Goal: Information Seeking & Learning: Learn about a topic

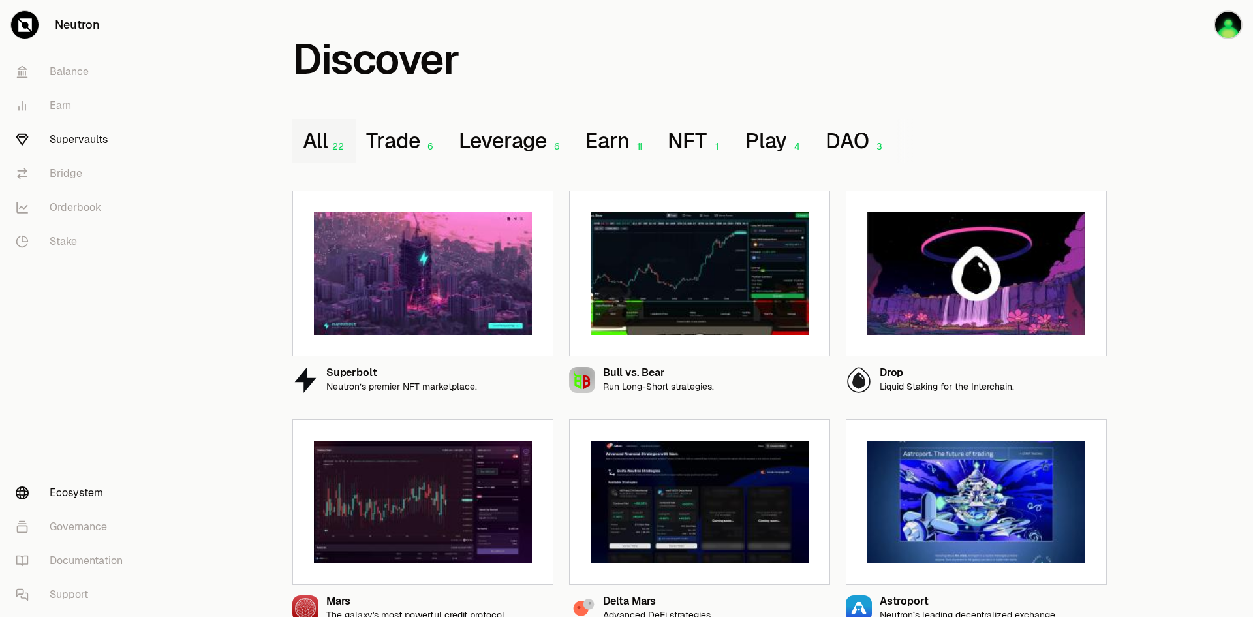
click at [125, 132] on link "Supervaults" at bounding box center [73, 140] width 136 height 34
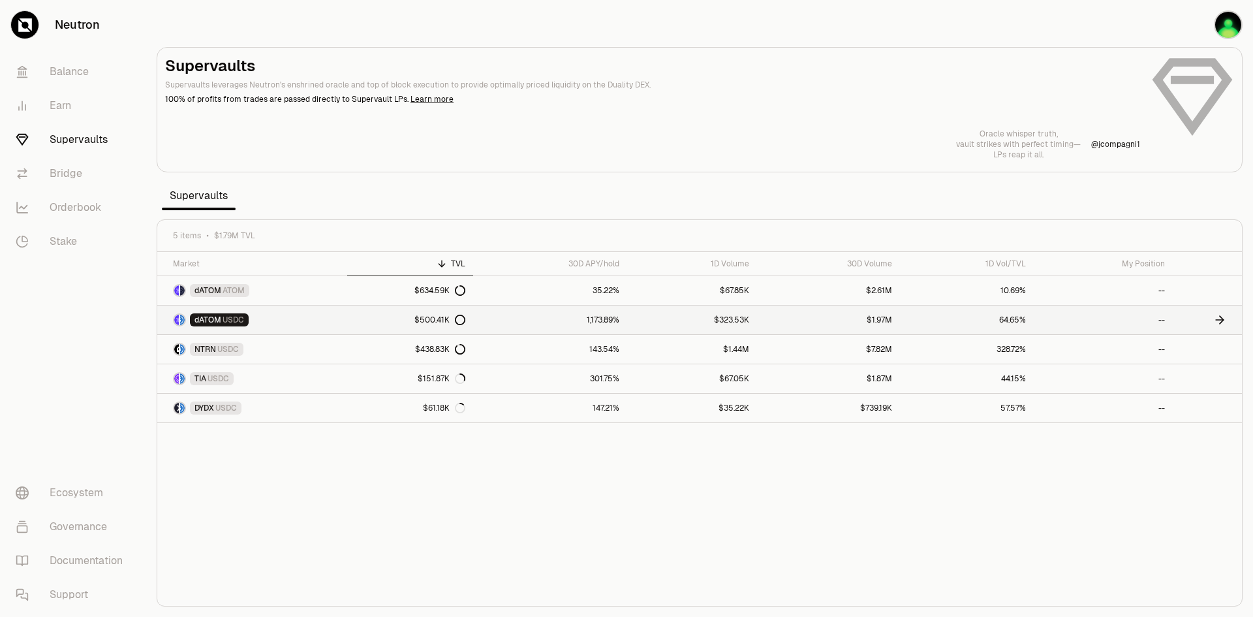
click at [604, 320] on link "1,173.89%" at bounding box center [550, 319] width 154 height 29
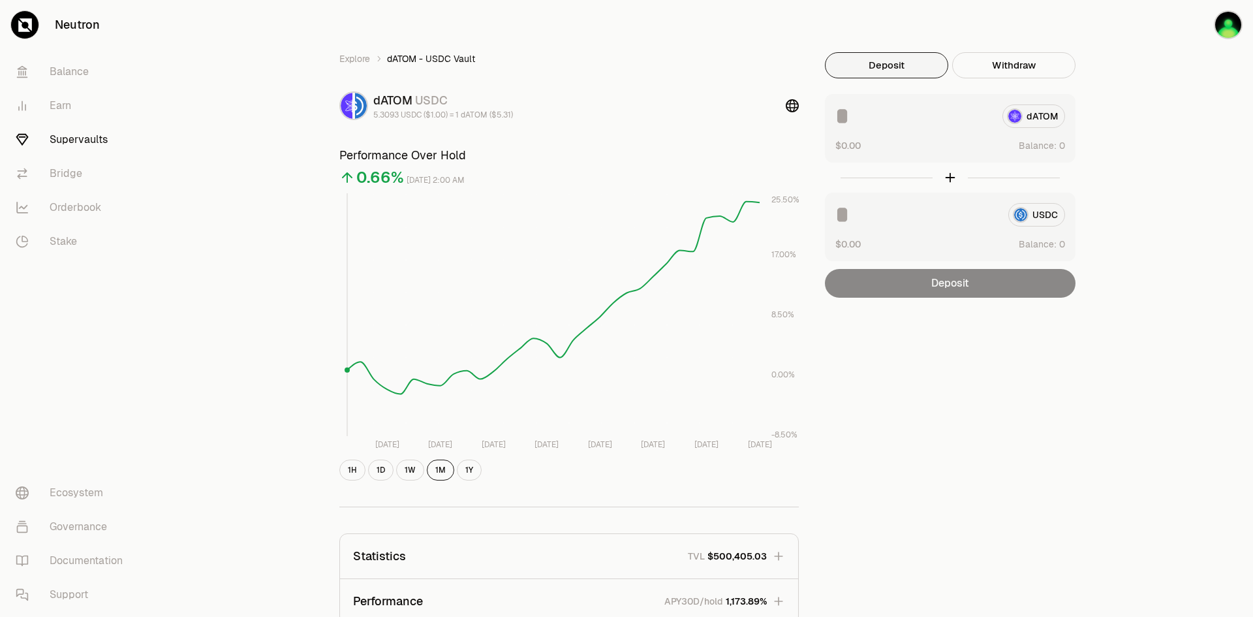
click at [683, 442] on icon "[DATE] [DATE] [DATE] Aug [DATE] Aug [DATE] Aug 26 -8.50% 0.00% 8.50% 17.00% 25.…" at bounding box center [568, 322] width 459 height 258
click at [648, 449] on icon "[DATE] [DATE] [DATE] Aug [DATE] Aug [DATE] Aug 26 -8.50% 0.00% 8.50% 17.00% 25.…" at bounding box center [568, 322] width 459 height 258
click at [463, 470] on button "1Y" at bounding box center [469, 469] width 25 height 21
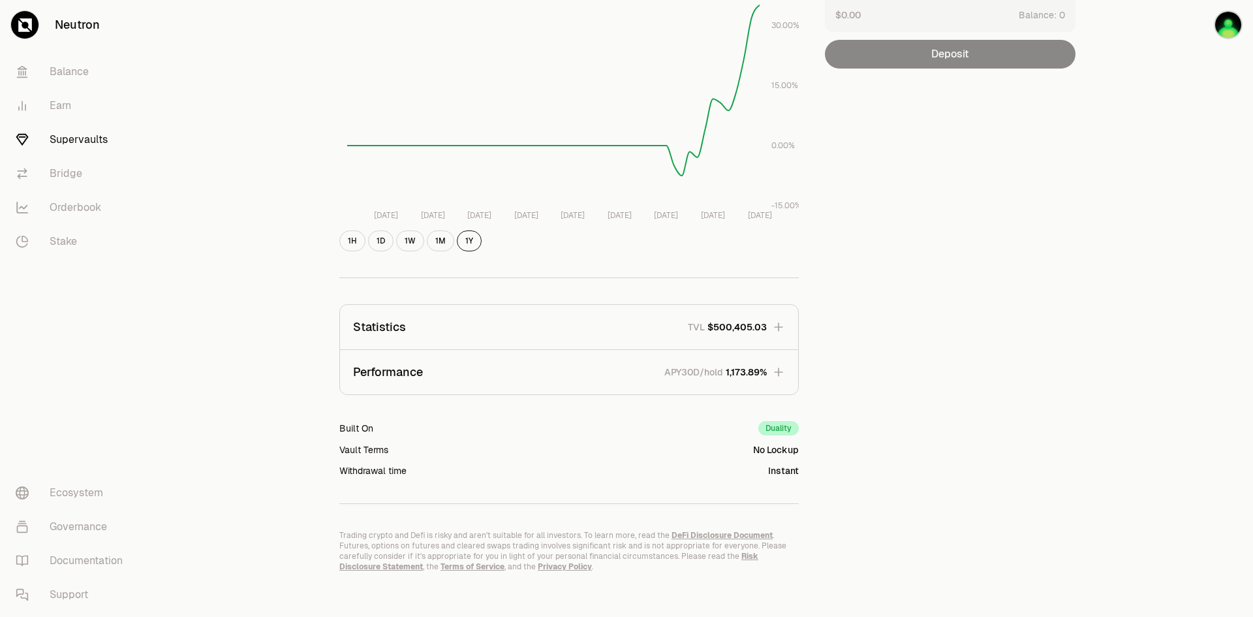
scroll to position [236, 0]
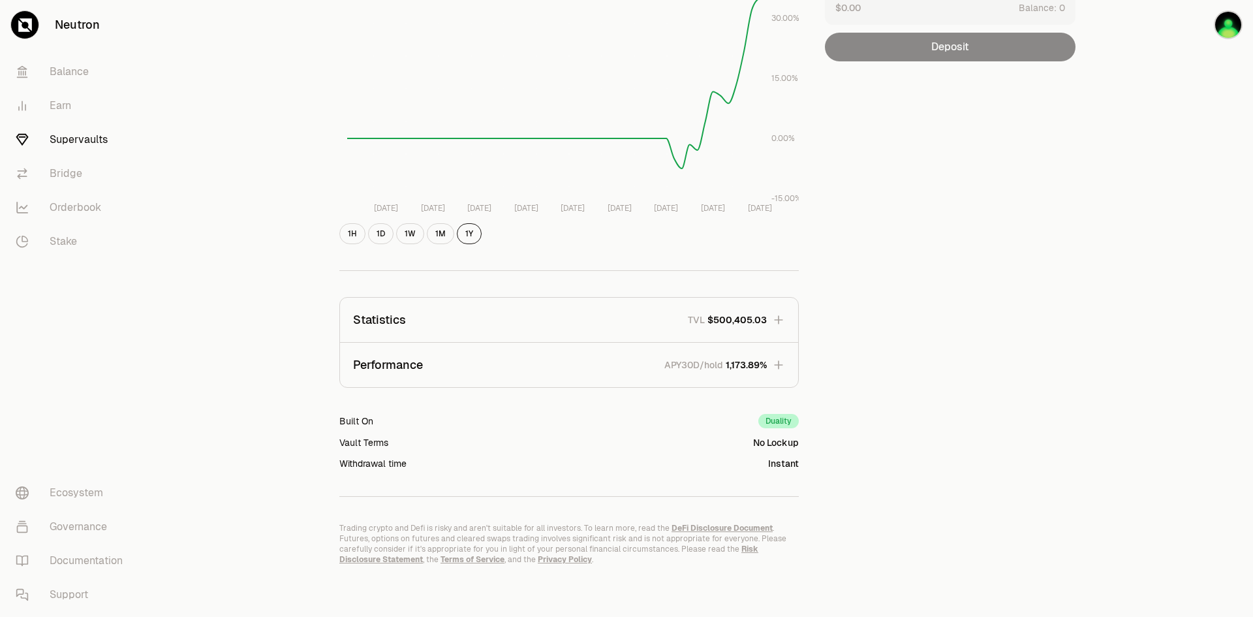
click at [775, 363] on icon "button" at bounding box center [778, 364] width 13 height 13
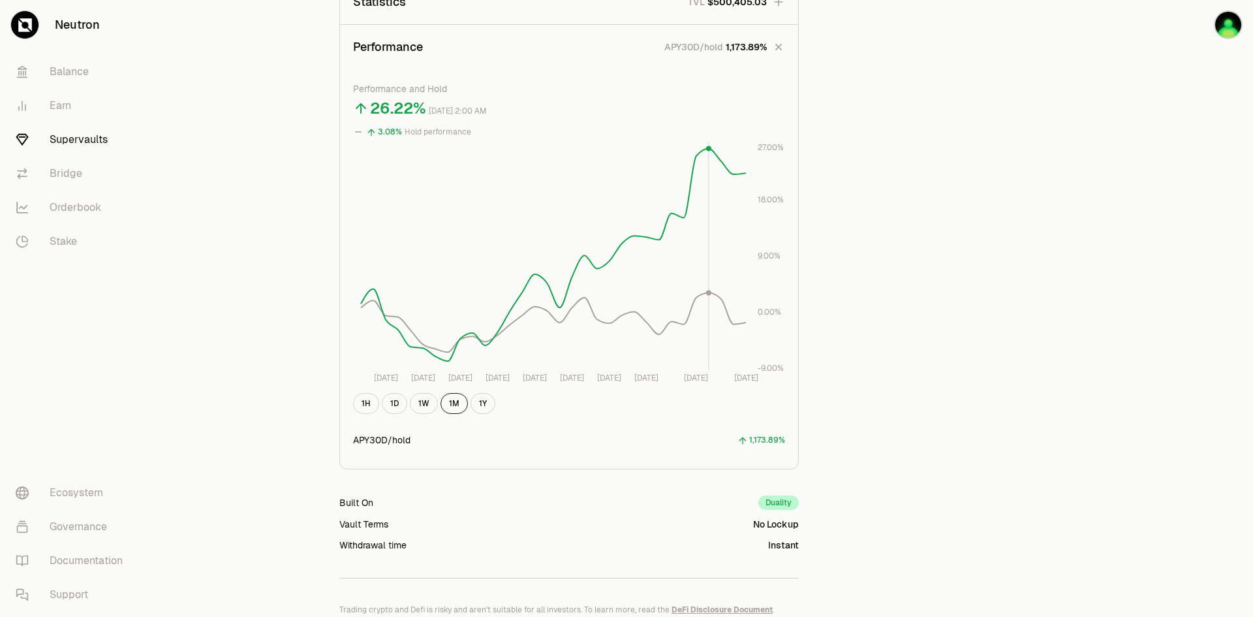
scroll to position [562, 0]
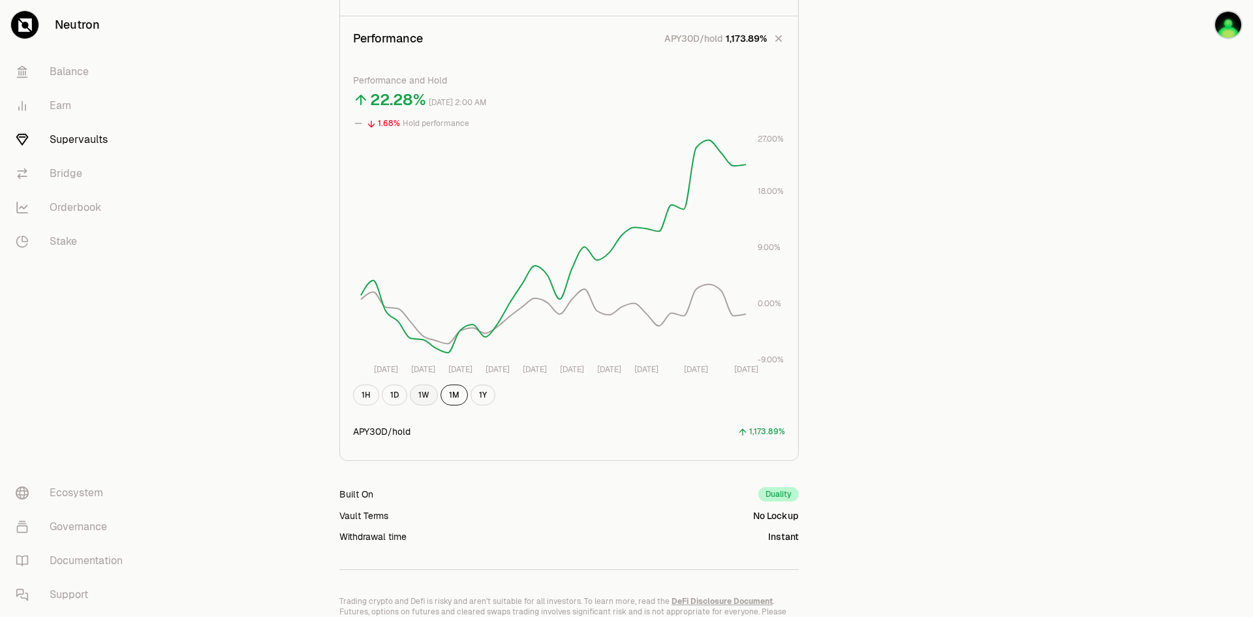
click at [429, 393] on button "1W" at bounding box center [424, 394] width 28 height 21
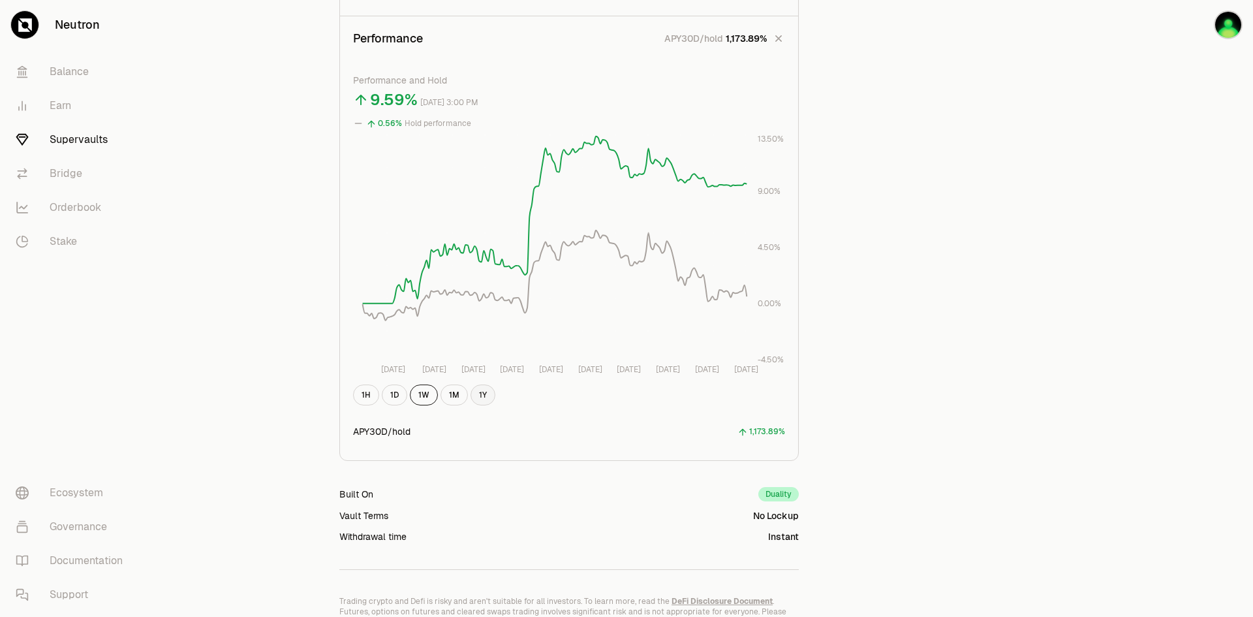
click at [486, 394] on button "1Y" at bounding box center [482, 394] width 25 height 21
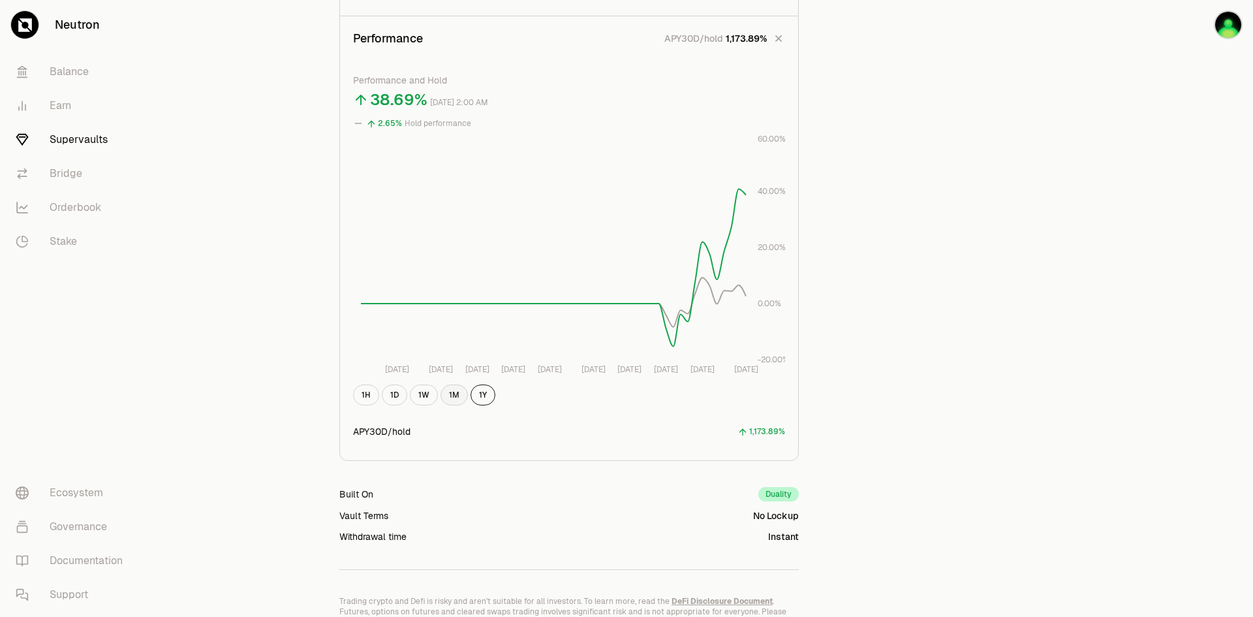
click at [457, 394] on button "1M" at bounding box center [453, 394] width 27 height 21
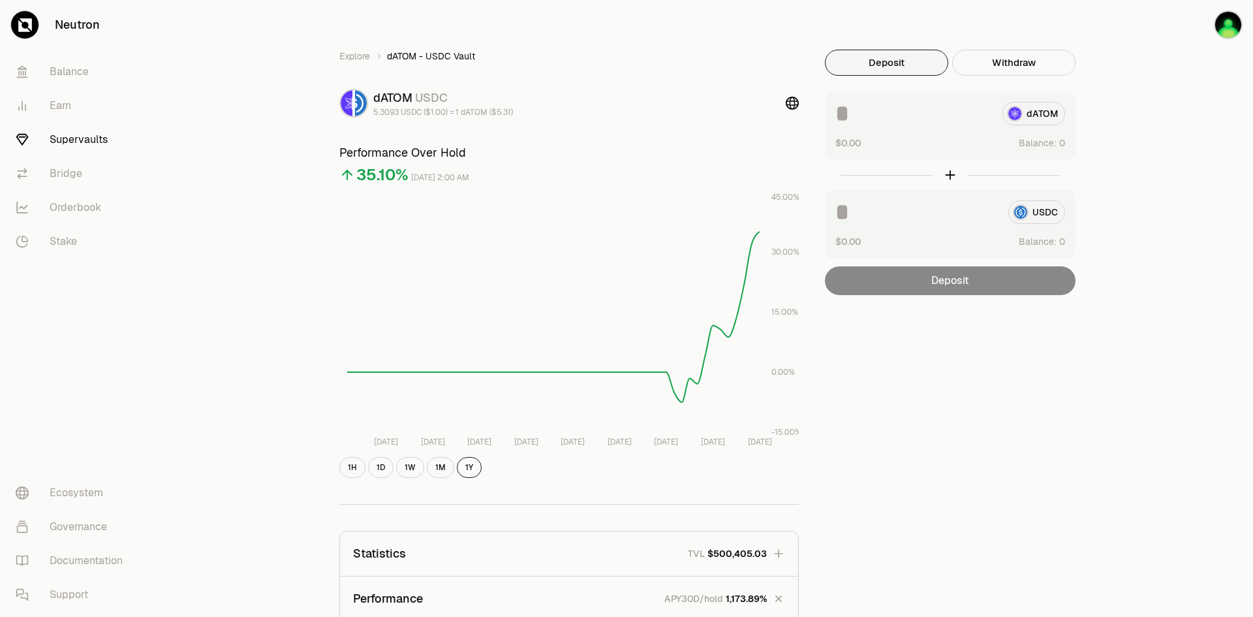
scroll to position [0, 0]
click at [74, 141] on link "Supervaults" at bounding box center [73, 140] width 136 height 34
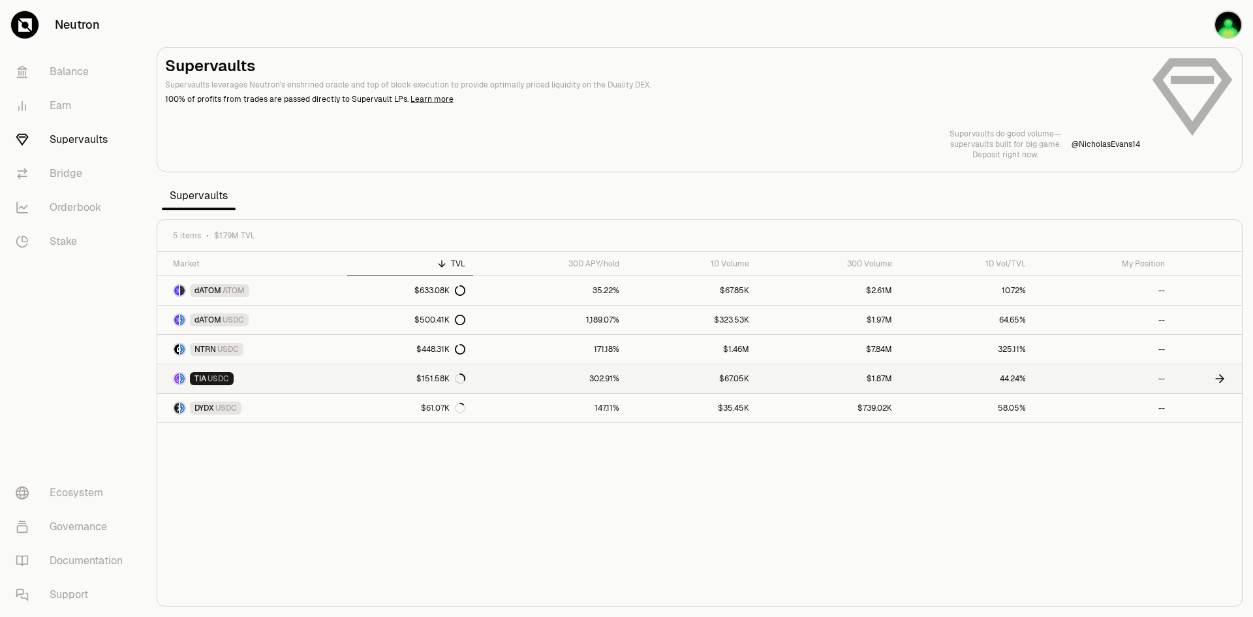
click at [356, 380] on link "$151.58K" at bounding box center [410, 378] width 127 height 29
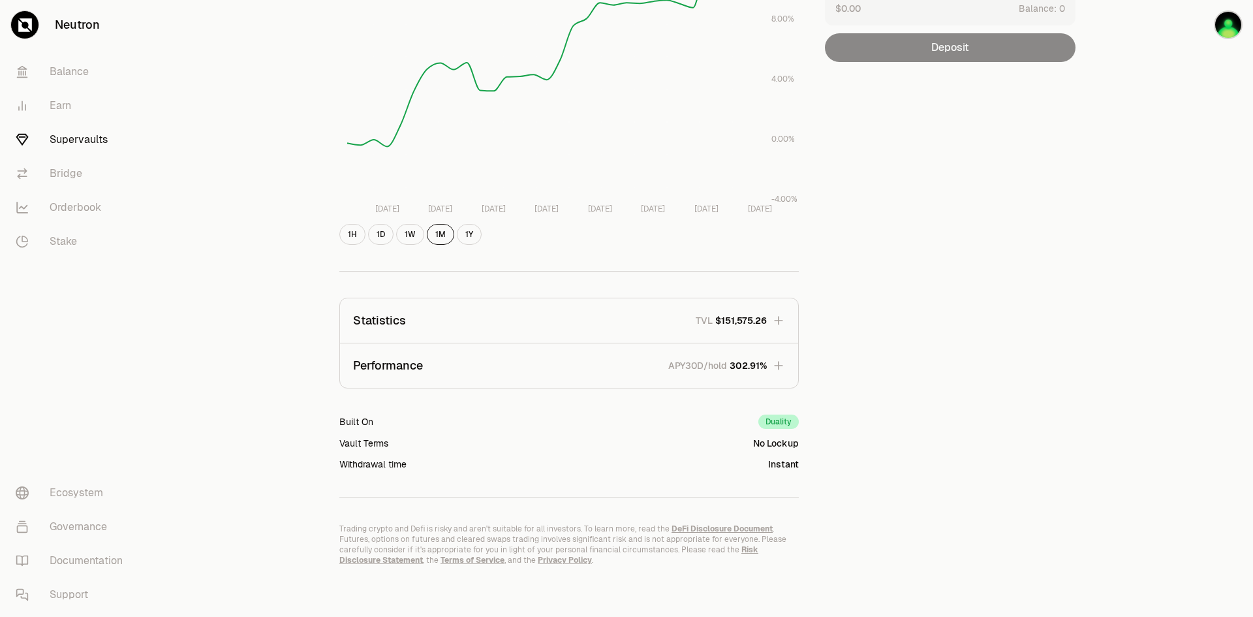
scroll to position [236, 0]
click at [755, 375] on button "Performance APY30D/hold 302.91%" at bounding box center [569, 365] width 458 height 44
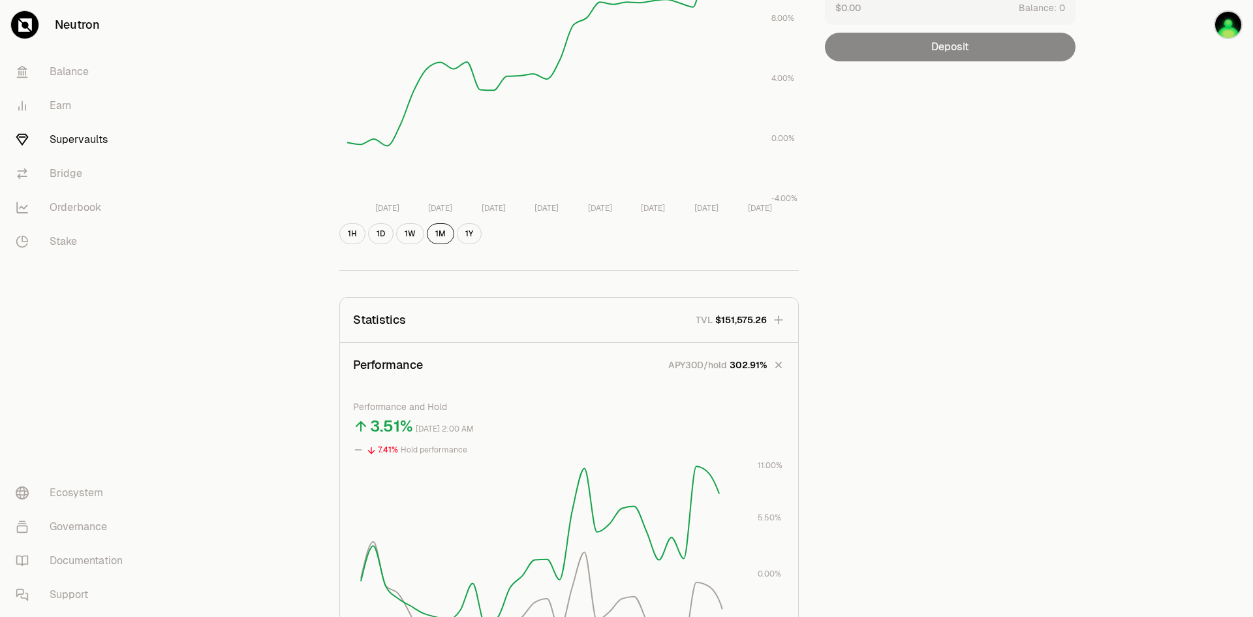
click at [767, 313] on button "Statistics TVL $151,575.26" at bounding box center [569, 320] width 458 height 44
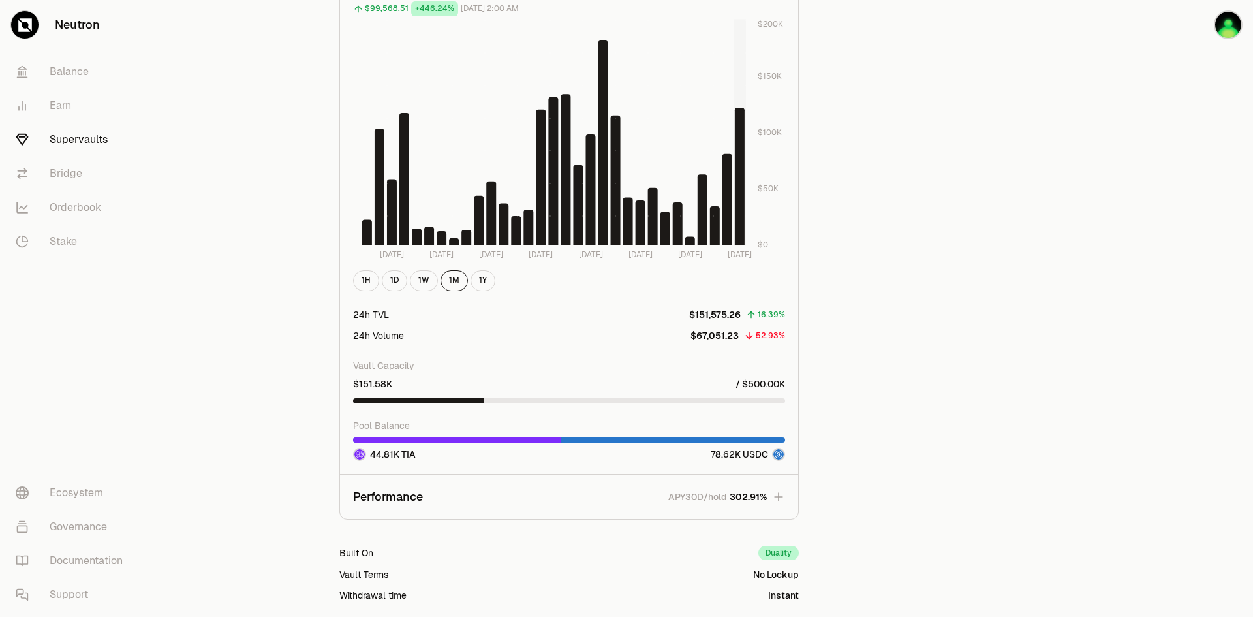
scroll to position [1019, 0]
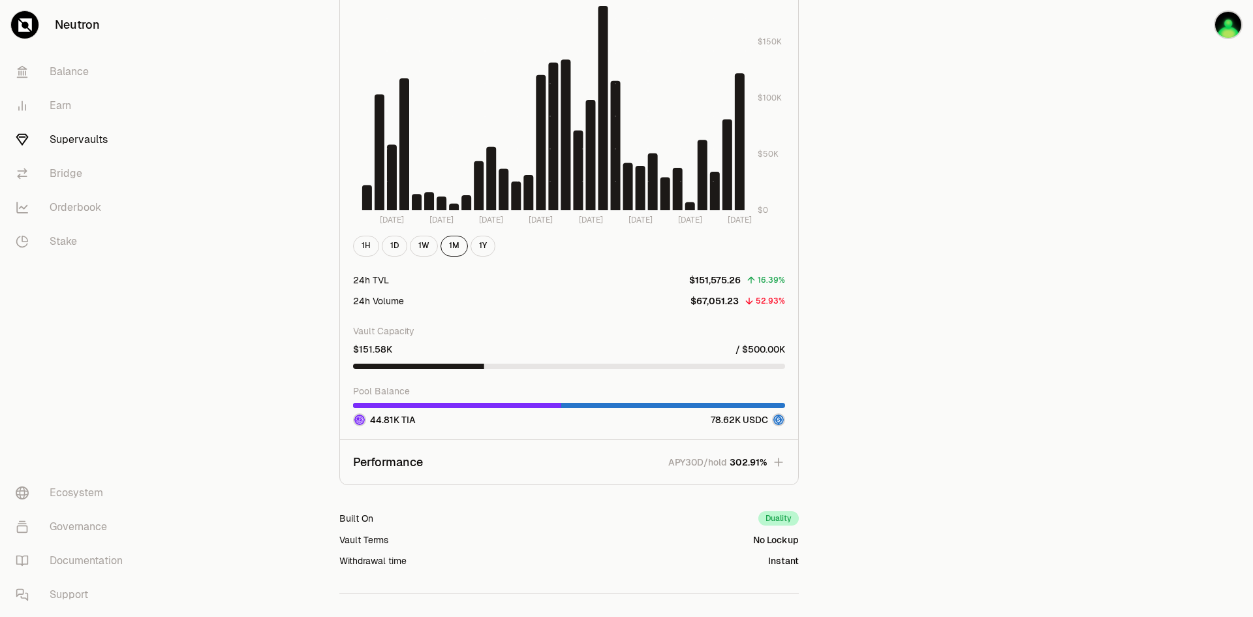
click at [545, 406] on div at bounding box center [345, 405] width 432 height 5
click at [499, 470] on button "Performance APY30D/hold 302.91%" at bounding box center [569, 462] width 458 height 44
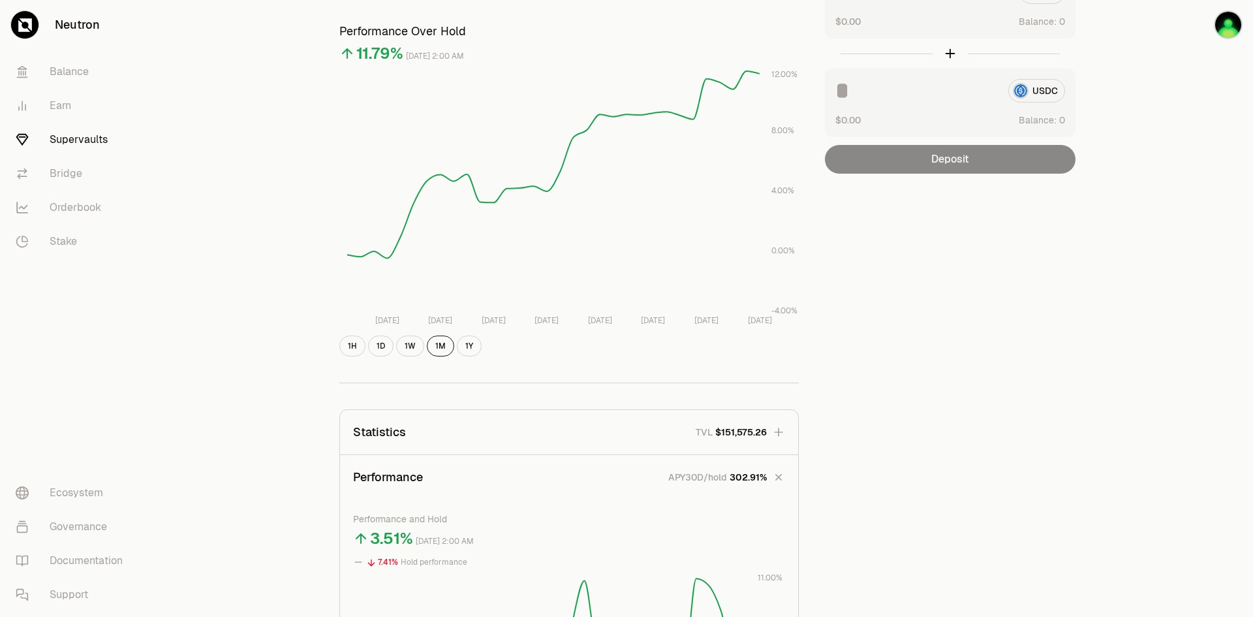
scroll to position [0, 0]
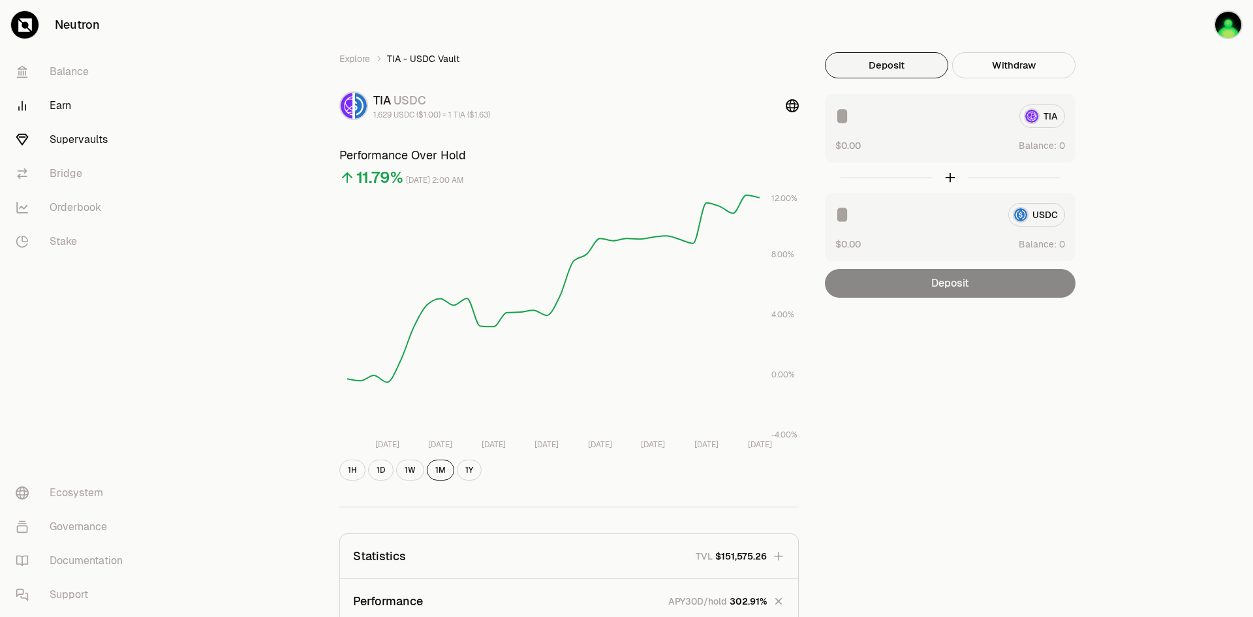
click at [69, 104] on link "Earn" at bounding box center [73, 106] width 136 height 34
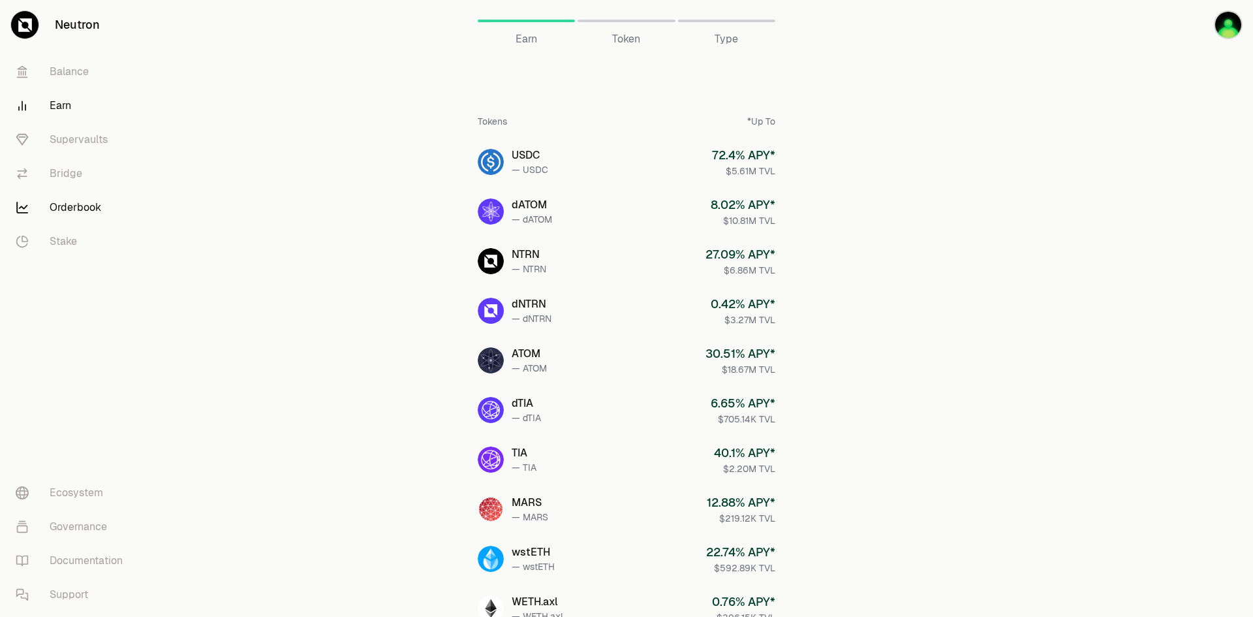
click at [91, 212] on link "Orderbook" at bounding box center [73, 208] width 136 height 34
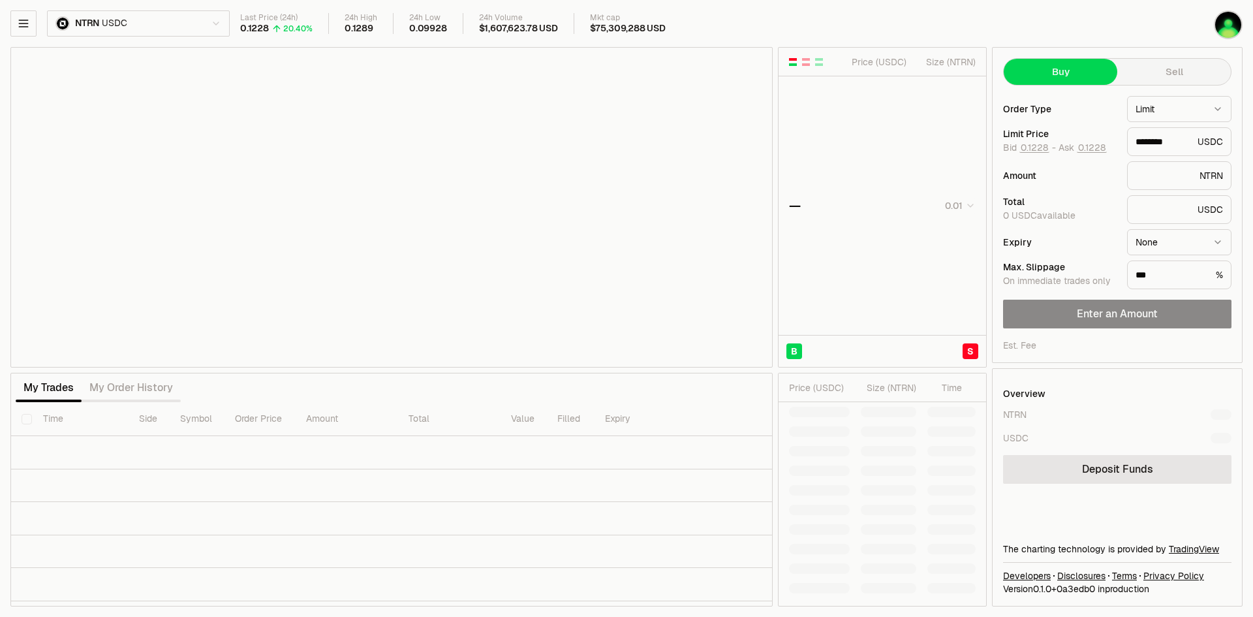
type input "********"
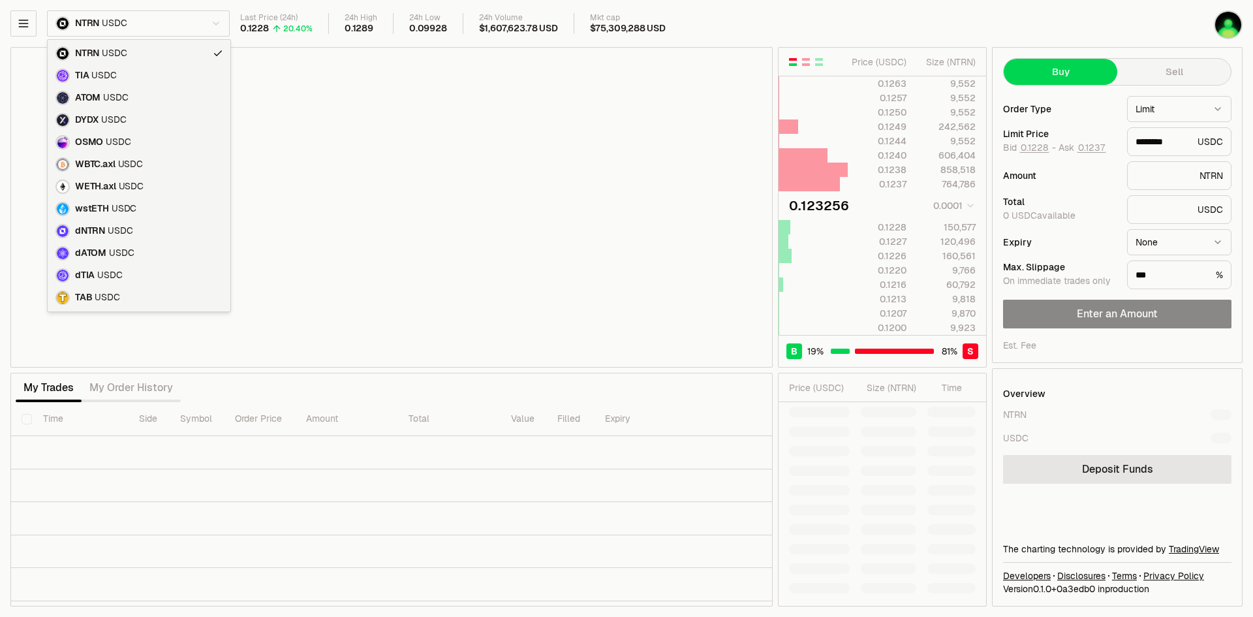
click at [213, 20] on html "Neutron Balance Earn Supervaults Bridge Orderbook Stake Ecosystem Governance Do…" at bounding box center [626, 308] width 1253 height 617
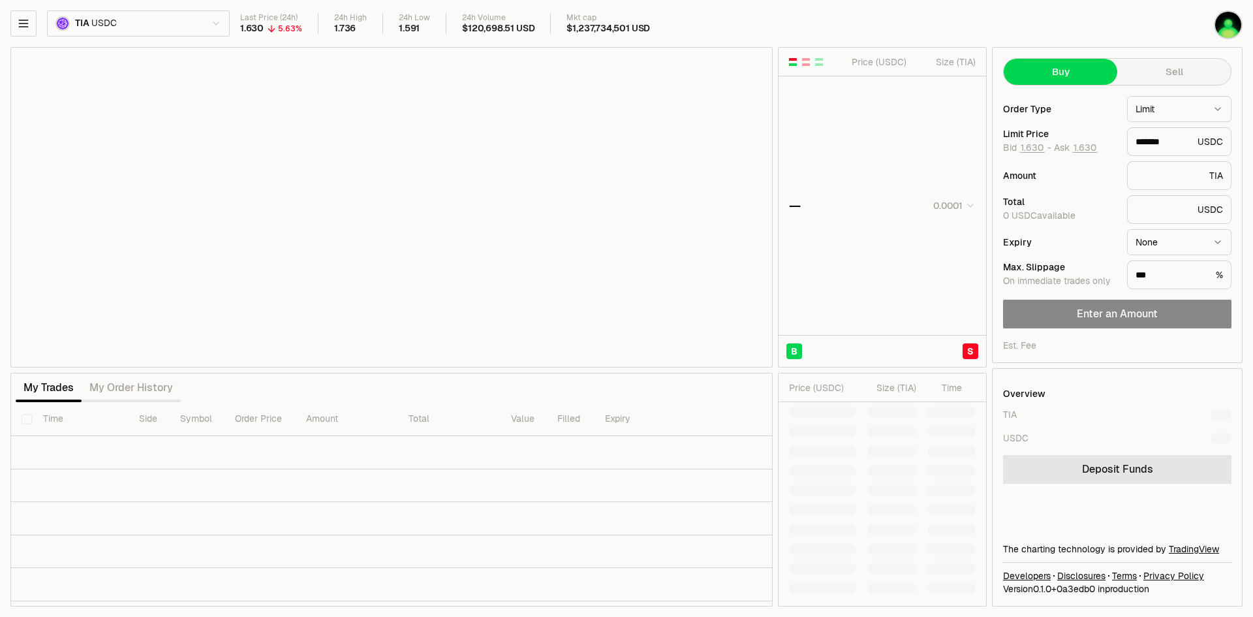
type input "*******"
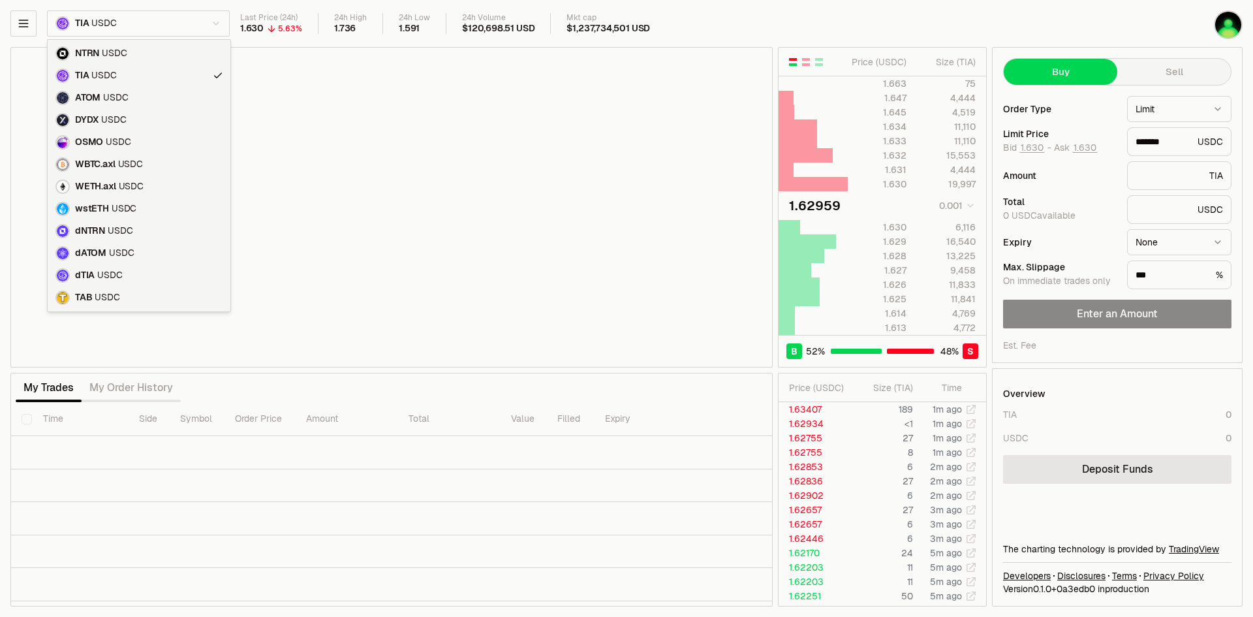
click at [219, 35] on body "Neutron Balance Earn Supervaults Bridge Orderbook Stake Ecosystem Governance Do…" at bounding box center [626, 308] width 1253 height 617
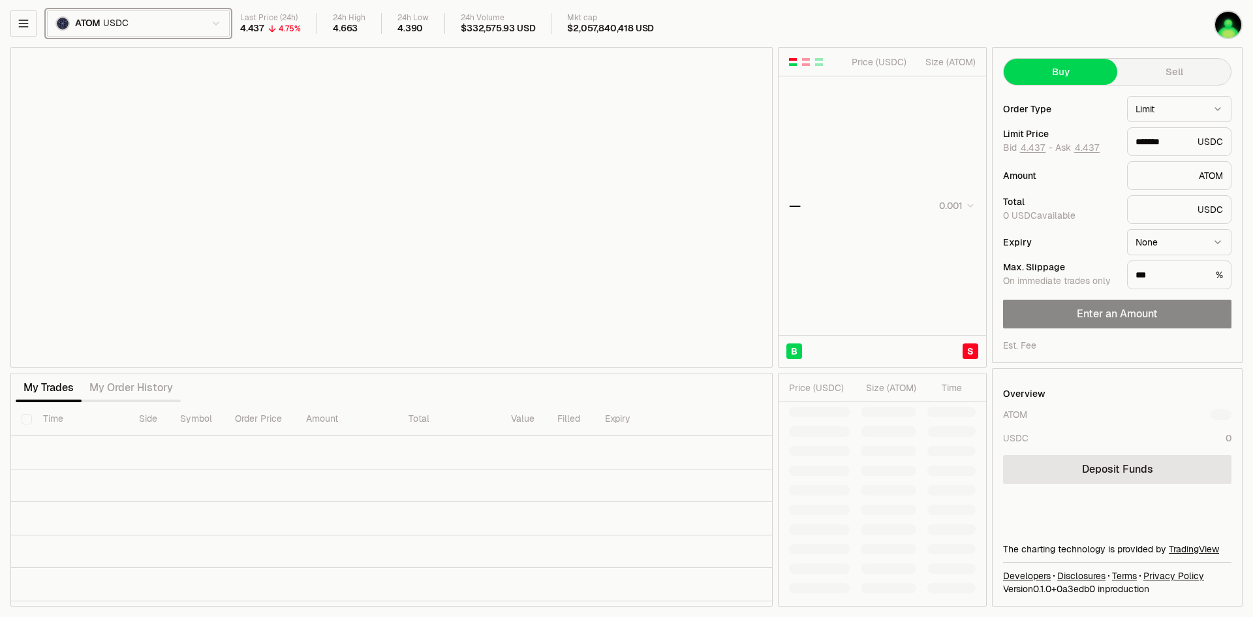
type input "*******"
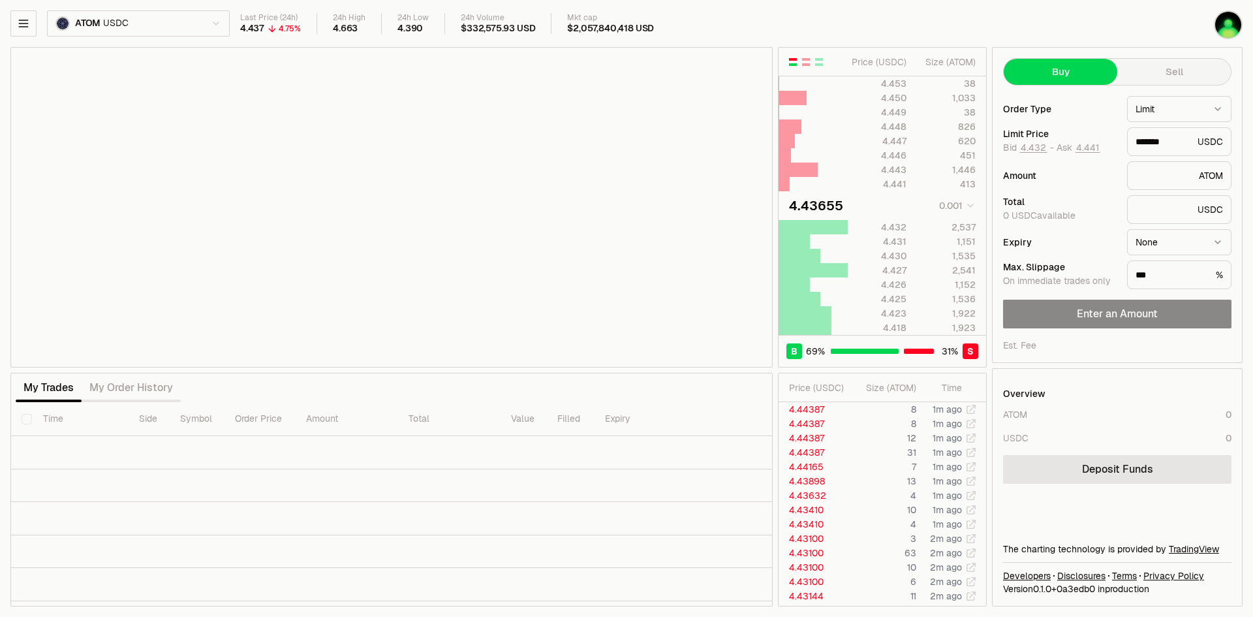
click at [194, 18] on html "Neutron Balance Earn Supervaults Bridge Orderbook Stake Ecosystem Governance Do…" at bounding box center [626, 308] width 1253 height 617
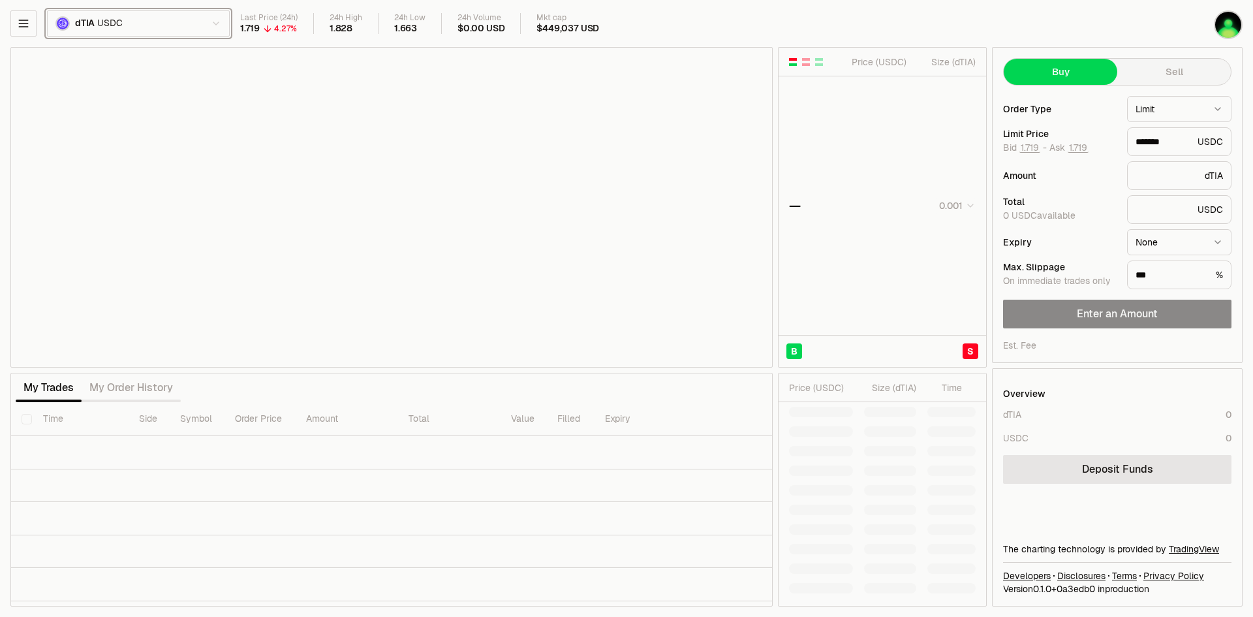
type input "*******"
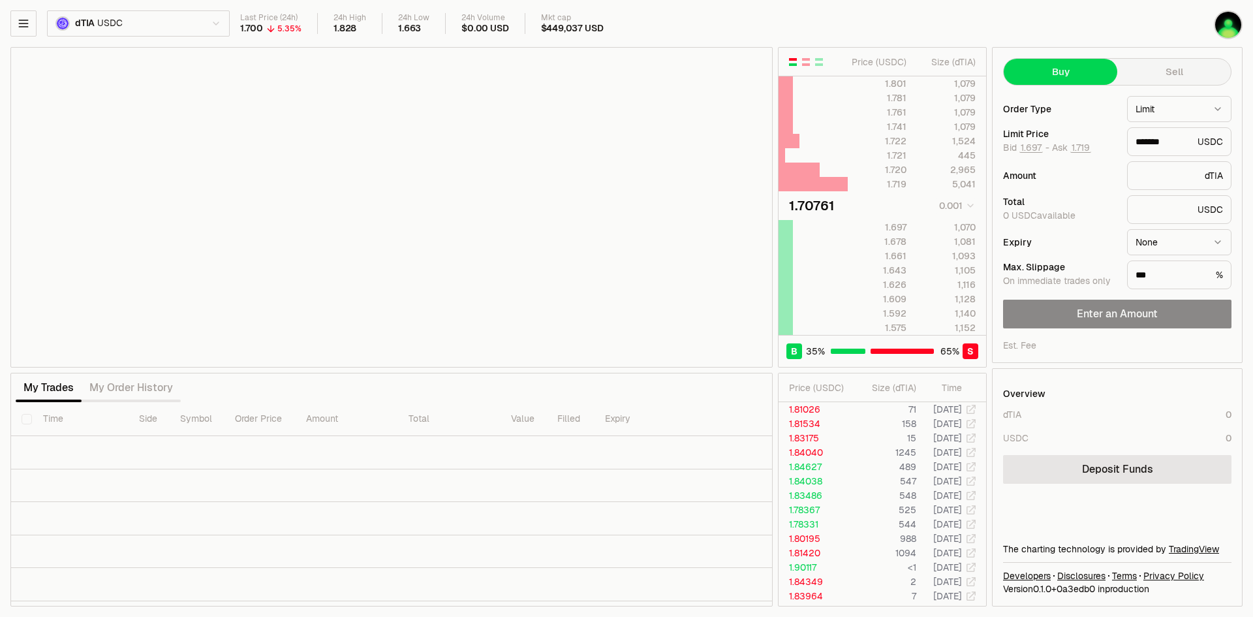
click at [201, 20] on html "Neutron Balance Earn Supervaults Bridge Orderbook Stake Ecosystem Governance Do…" at bounding box center [626, 308] width 1253 height 617
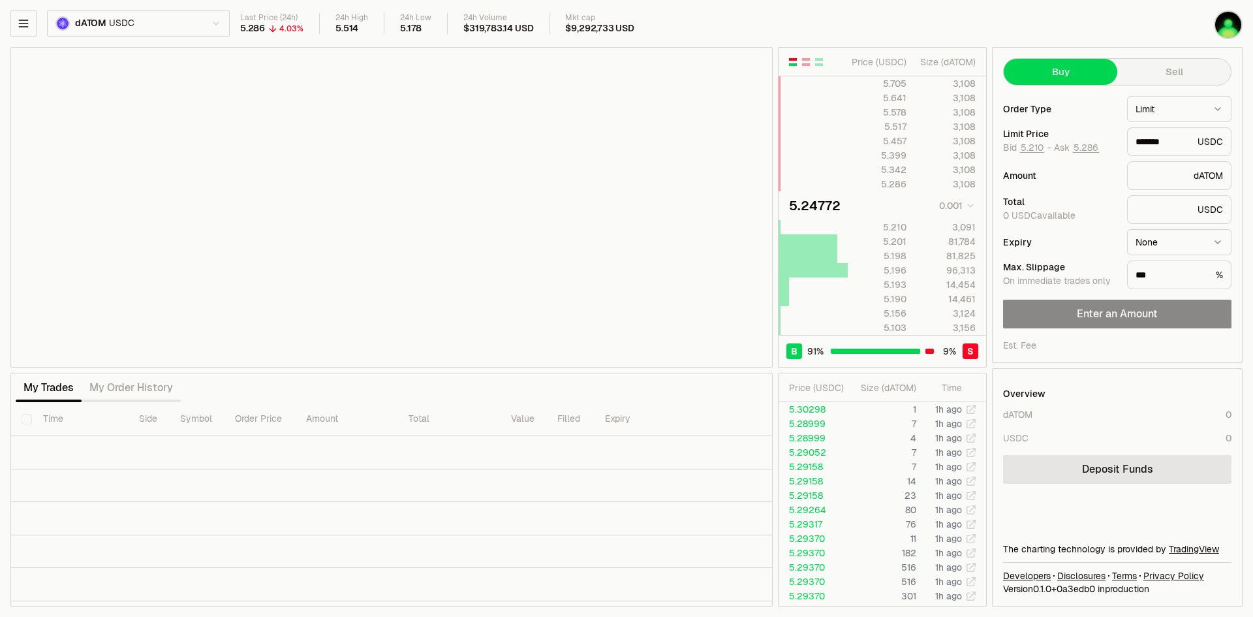
click at [127, 27] on html "Neutron Balance Earn Supervaults Bridge Orderbook Stake Ecosystem Governance Do…" at bounding box center [626, 308] width 1253 height 617
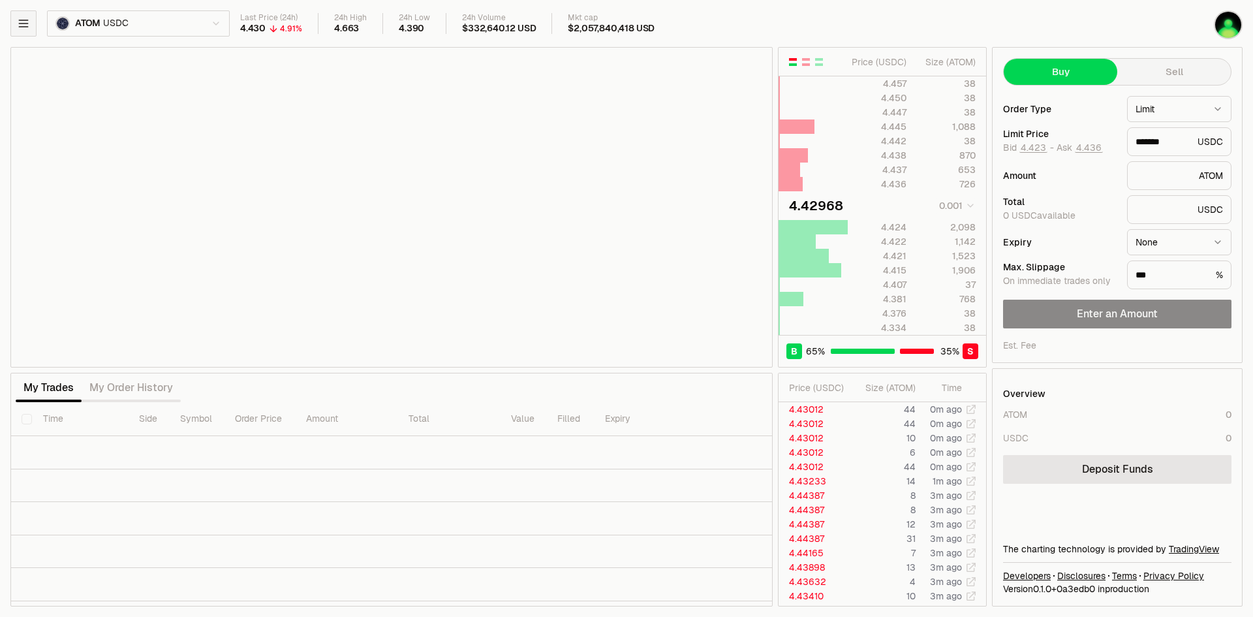
click at [24, 27] on icon "button" at bounding box center [23, 23] width 8 height 7
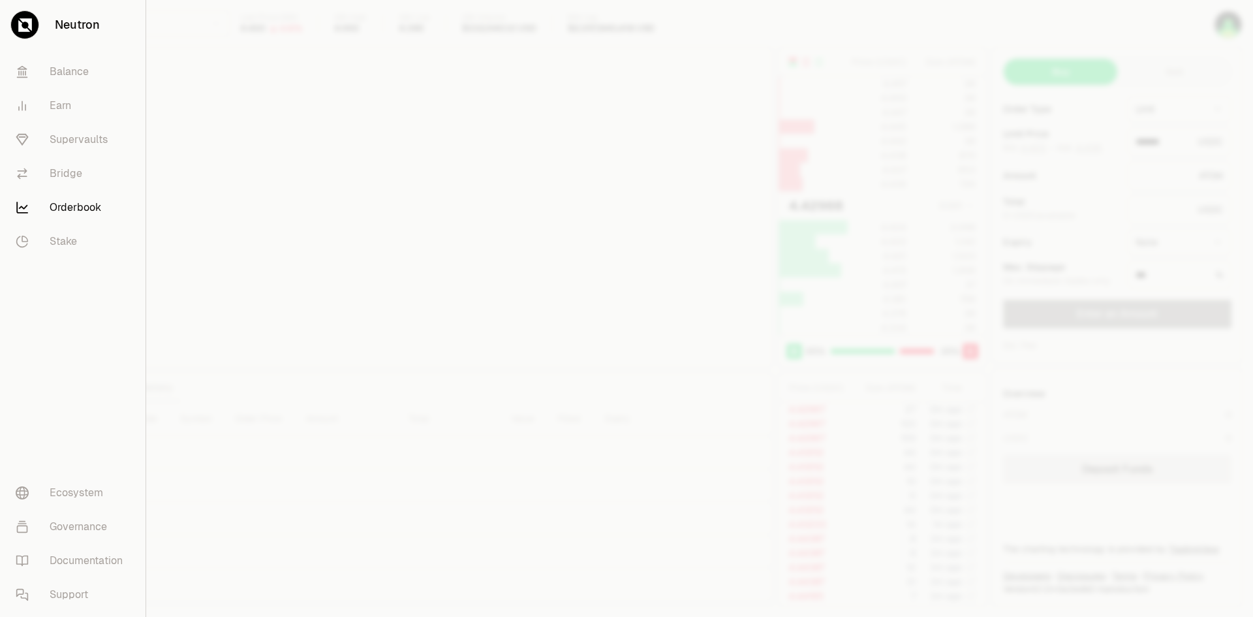
click at [290, 72] on div at bounding box center [626, 308] width 1253 height 617
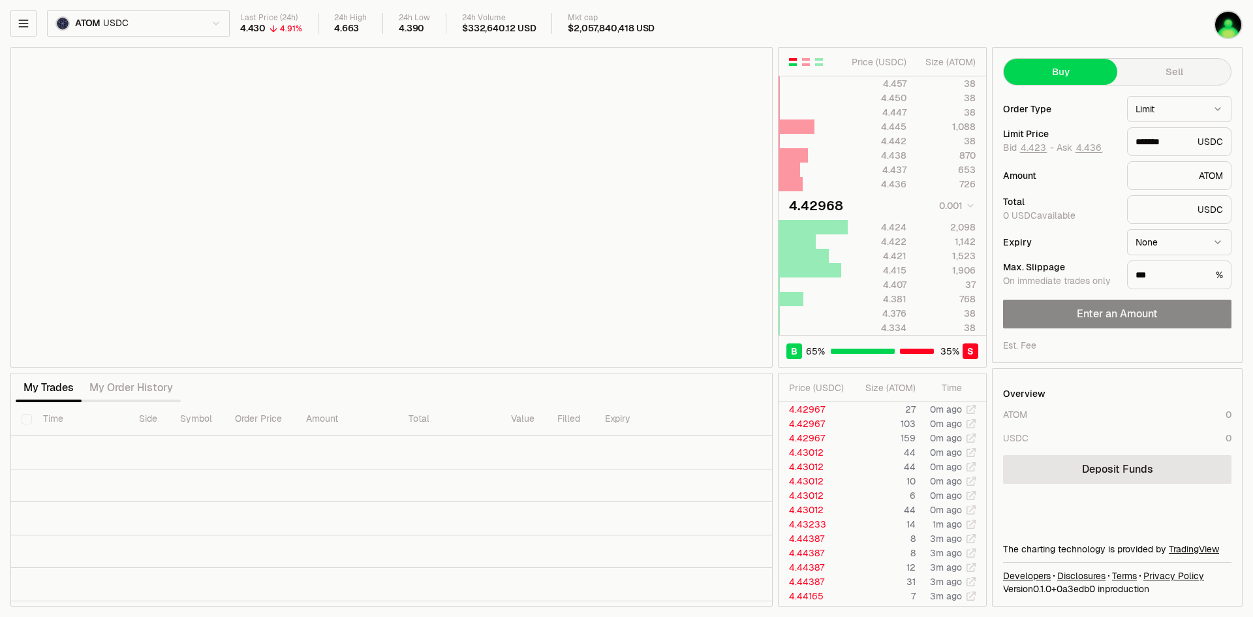
click at [204, 22] on html "Neutron Balance Earn Supervaults Bridge Orderbook Stake Ecosystem Governance Do…" at bounding box center [626, 308] width 1253 height 617
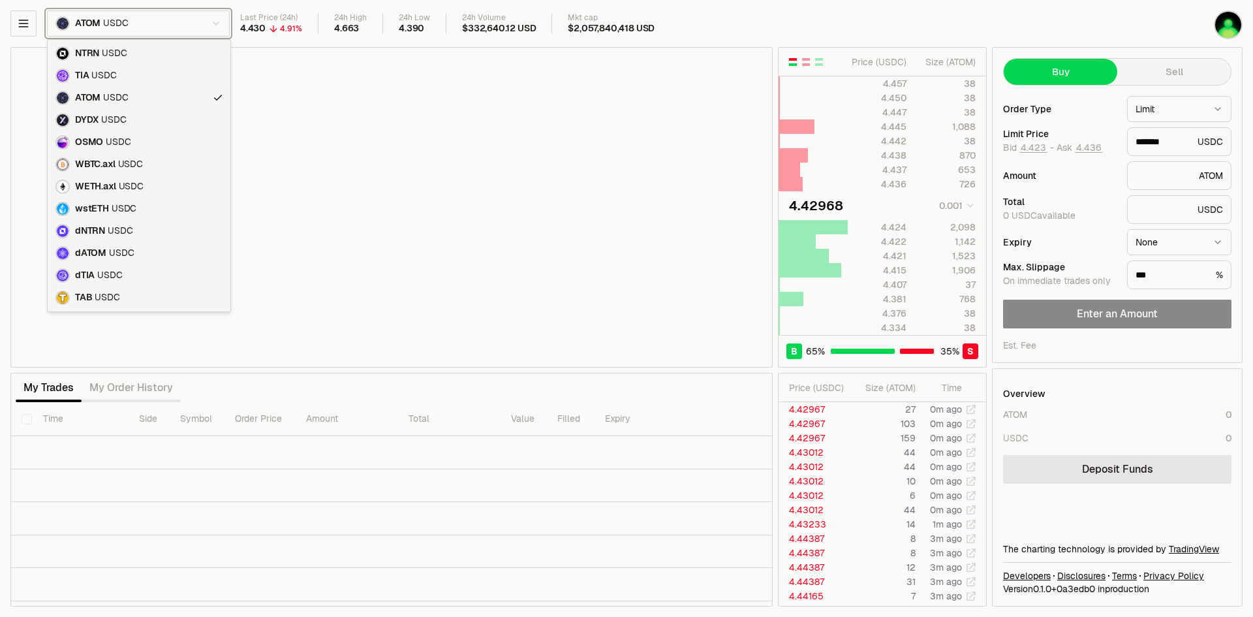
type input "*******"
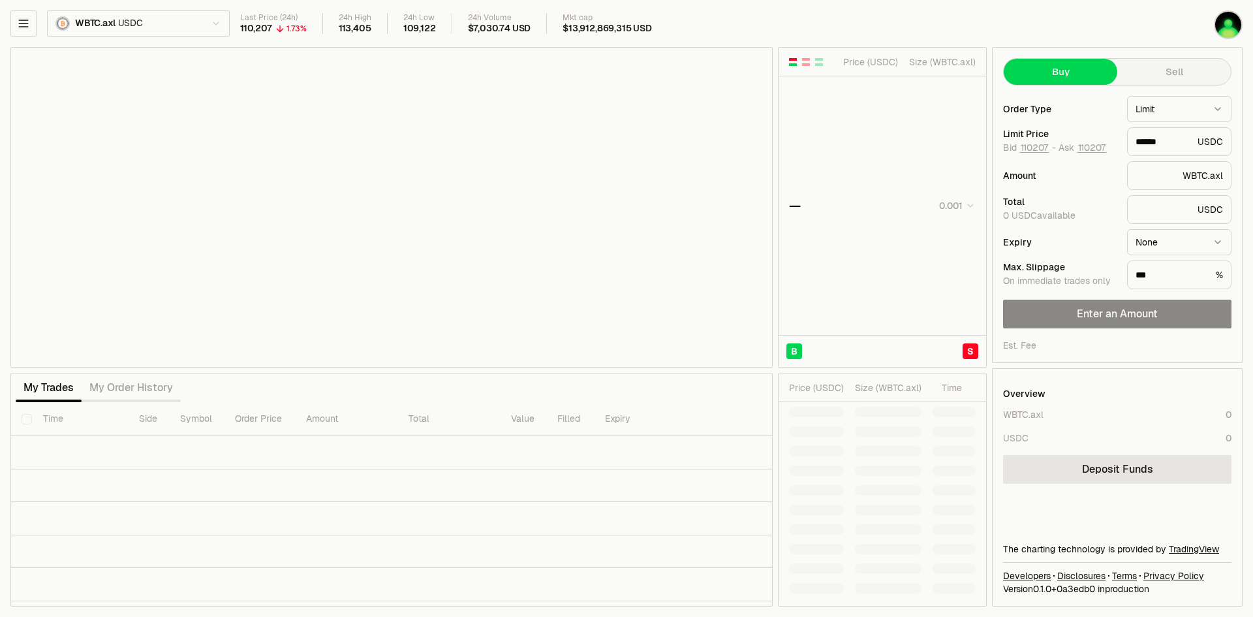
type input "******"
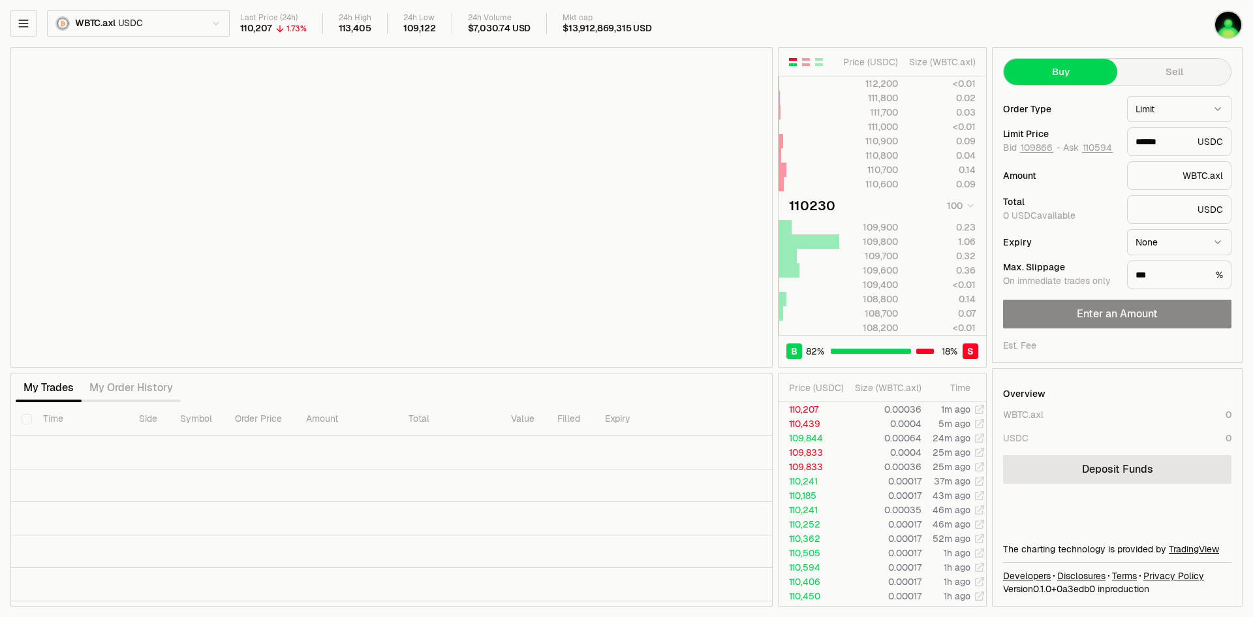
click at [602, 29] on div "$13,912,869,315 USD" at bounding box center [606, 29] width 89 height 12
drag, startPoint x: 590, startPoint y: 33, endPoint x: 545, endPoint y: 35, distance: 45.1
click at [545, 35] on div "Last Price (24h) 110,207 1.73% 24h High 113,405 24h Low 109,122 24h Volume $7,0…" at bounding box center [678, 27] width 877 height 28
click at [536, 33] on div "Last Price (24h) 110,207 1.73% 24h High 113,405 24h Low 109,122 24h Volume $7,0…" at bounding box center [678, 24] width 877 height 22
click at [93, 18] on html "Neutron Balance Earn Supervaults Bridge Orderbook Stake Ecosystem Governance Do…" at bounding box center [626, 308] width 1253 height 617
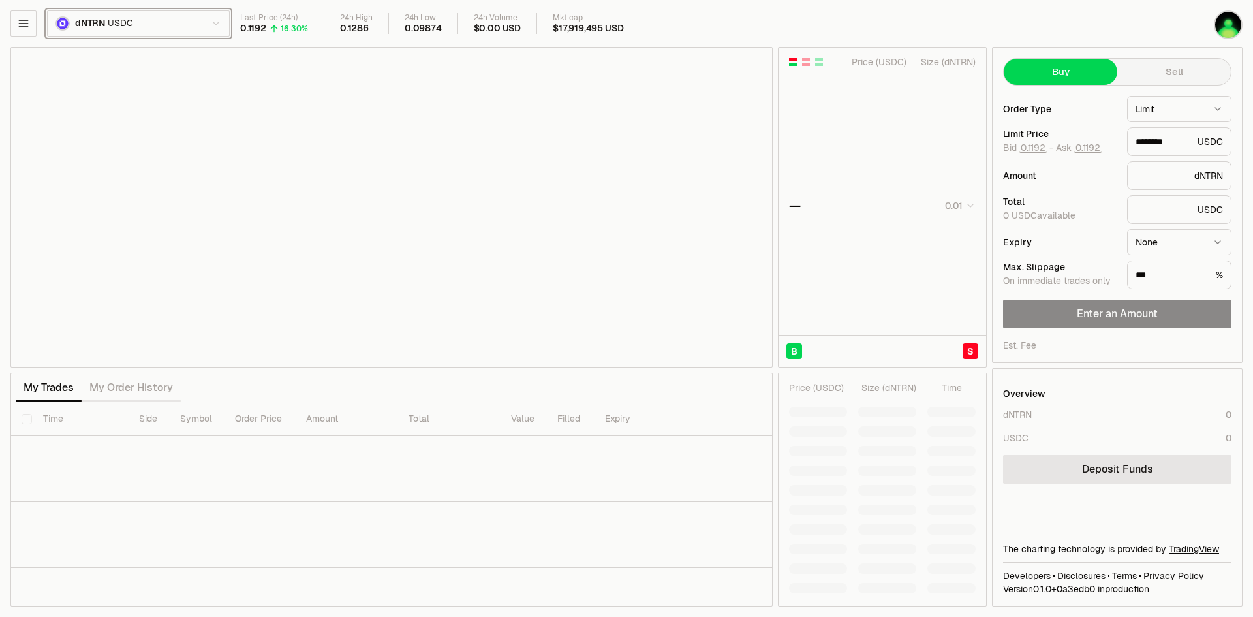
type input "********"
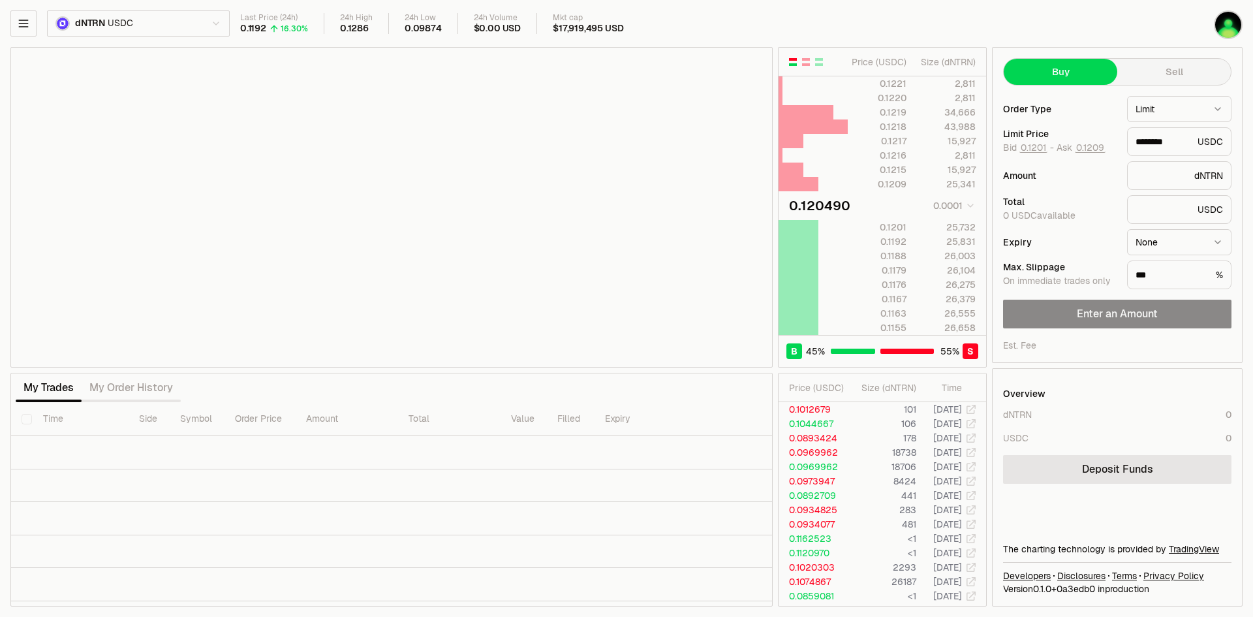
click at [1134, 319] on div "Enter an Amount" at bounding box center [1117, 314] width 228 height 29
click at [1188, 272] on input "***" at bounding box center [1172, 274] width 75 height 13
click at [1182, 240] on html "Neutron Balance Earn Supervaults Bridge Orderbook Stake Ecosystem Governance Do…" at bounding box center [626, 308] width 1253 height 617
